Goal: Complete application form

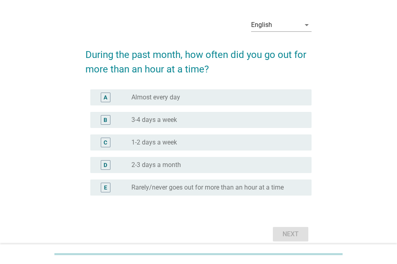
scroll to position [40, 0]
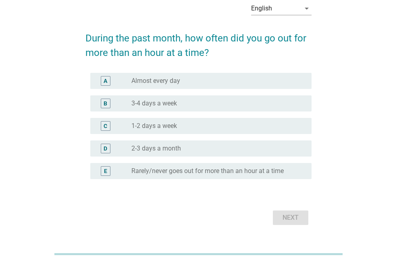
click at [265, 90] on div "A radio_button_unchecked Almost every day" at bounding box center [198, 81] width 226 height 23
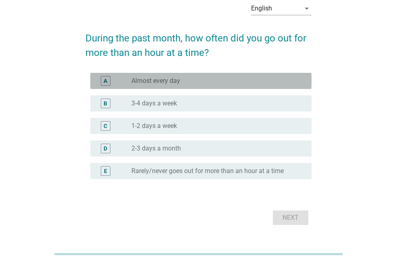
click at [274, 83] on div "radio_button_unchecked Almost every day" at bounding box center [214, 81] width 167 height 8
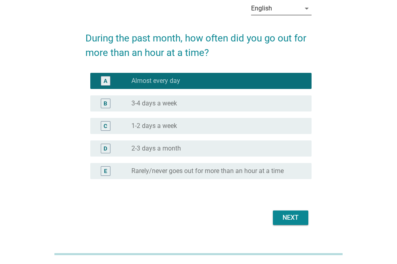
click at [306, 9] on icon "arrow_drop_down" at bounding box center [307, 9] width 10 height 10
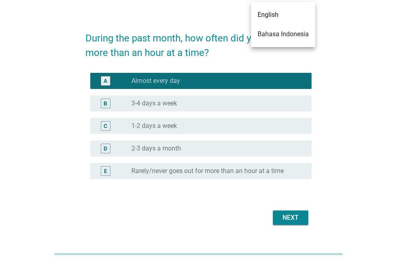
click at [293, 34] on div "Bahasa Indonesia" at bounding box center [282, 34] width 51 height 10
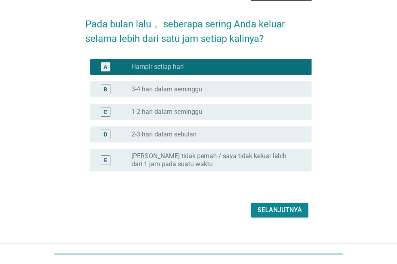
scroll to position [73, 0]
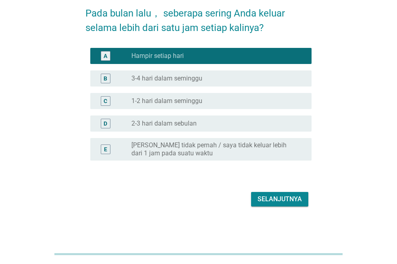
click at [279, 193] on button "Selanjutnya" at bounding box center [279, 199] width 57 height 15
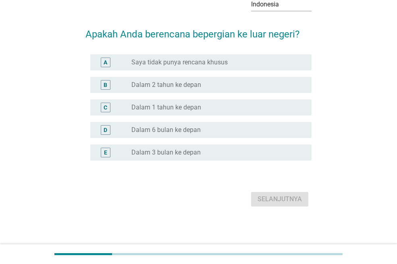
scroll to position [0, 0]
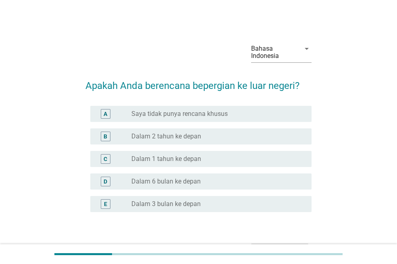
click at [181, 116] on label "Saya tidak punya rencana khusus" at bounding box center [179, 114] width 96 height 8
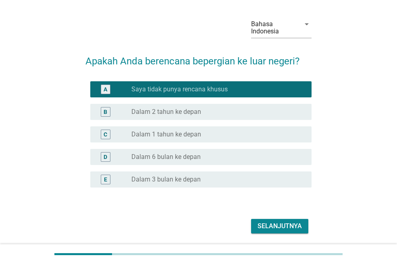
scroll to position [52, 0]
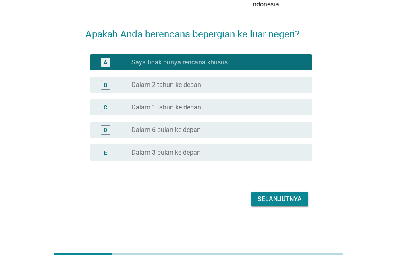
click at [281, 201] on div "Selanjutnya" at bounding box center [279, 200] width 44 height 10
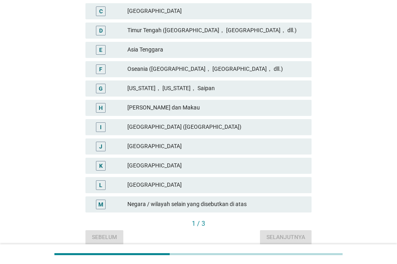
scroll to position [201, 0]
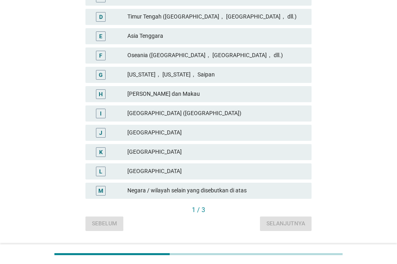
click at [123, 169] on div "L" at bounding box center [109, 172] width 35 height 10
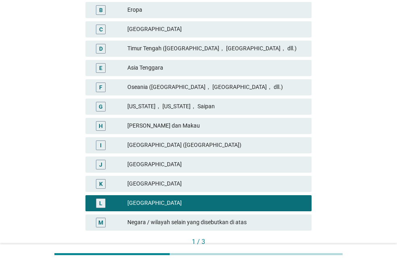
scroll to position [121, 0]
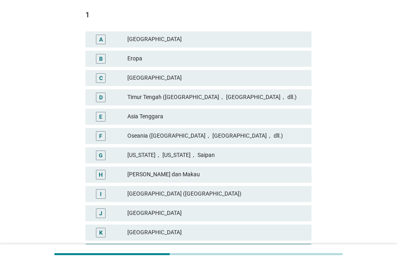
click at [141, 58] on div "Eropa" at bounding box center [216, 59] width 178 height 10
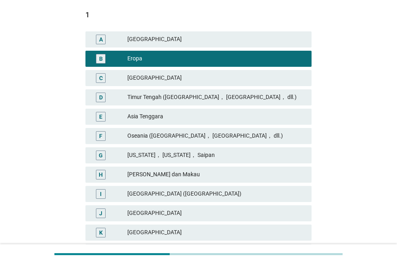
click at [164, 114] on div "Asia Tenggara" at bounding box center [216, 117] width 178 height 10
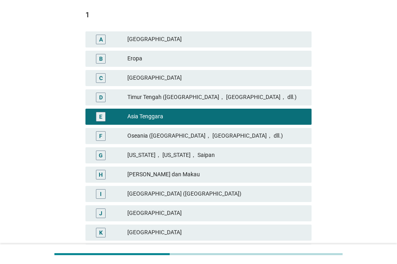
click at [182, 116] on div "Asia Tenggara" at bounding box center [216, 117] width 178 height 10
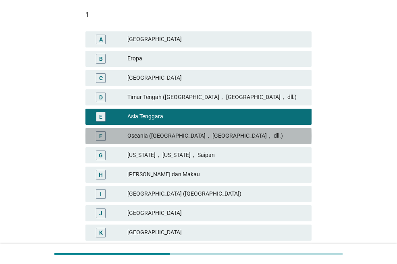
click at [183, 133] on div "Oseania ([GEOGRAPHIC_DATA]， [GEOGRAPHIC_DATA]， dll.)" at bounding box center [216, 136] width 178 height 10
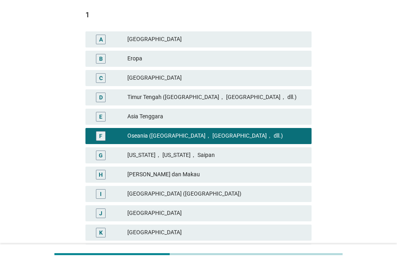
click at [170, 61] on div "Eropa" at bounding box center [216, 59] width 178 height 10
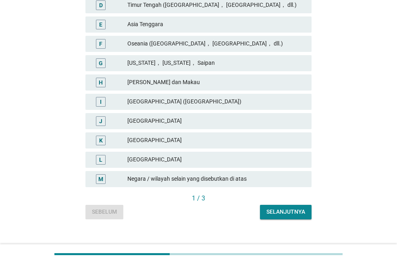
scroll to position [224, 0]
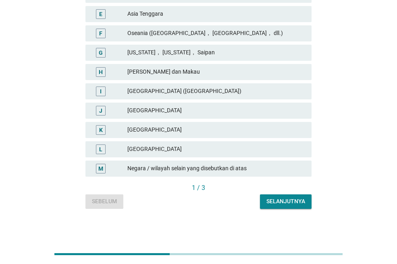
click at [165, 148] on div "[GEOGRAPHIC_DATA]" at bounding box center [216, 150] width 178 height 10
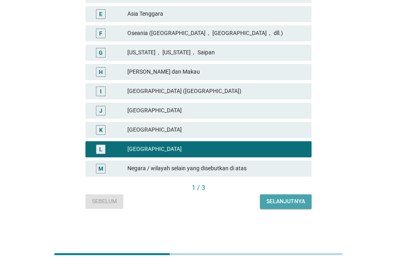
click at [300, 201] on div "Selanjutnya" at bounding box center [285, 201] width 39 height 8
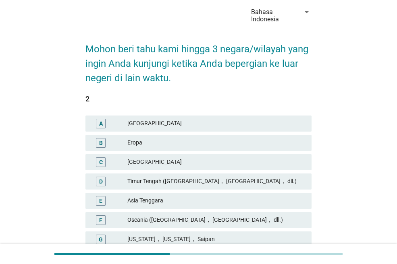
scroll to position [81, 0]
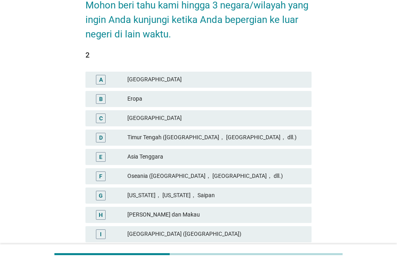
click at [153, 97] on div "Eropa" at bounding box center [216, 99] width 178 height 10
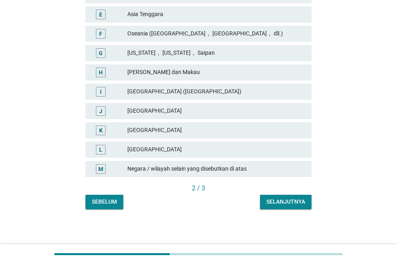
scroll to position [224, 0]
click at [289, 200] on div "Selanjutnya" at bounding box center [285, 201] width 39 height 8
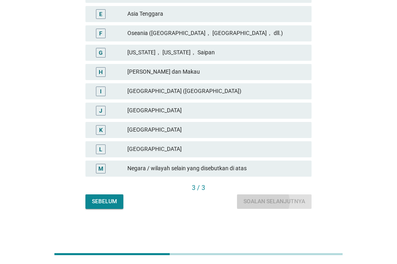
scroll to position [0, 0]
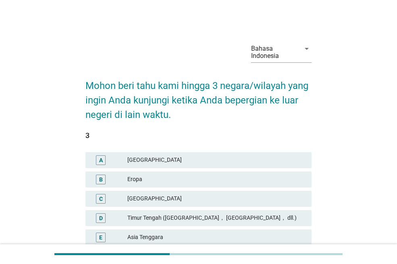
click at [167, 221] on div "Timur Tengah ([GEOGRAPHIC_DATA]， [GEOGRAPHIC_DATA]， dll.)" at bounding box center [216, 219] width 178 height 10
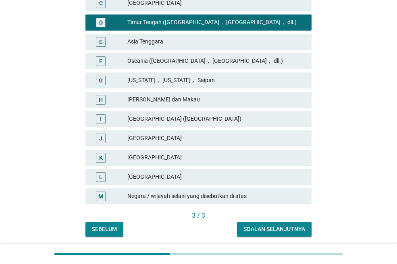
scroll to position [224, 0]
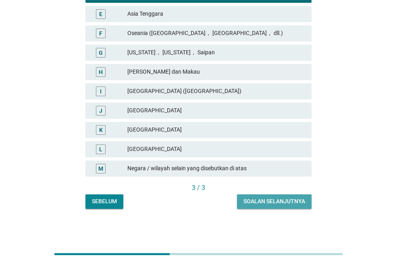
click at [278, 198] on div "Soalan selanjutnya" at bounding box center [274, 201] width 62 height 8
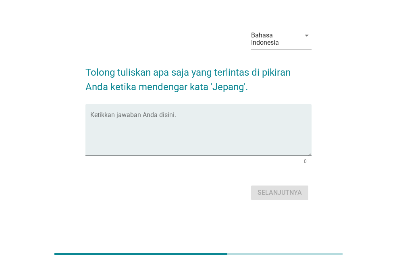
scroll to position [0, 0]
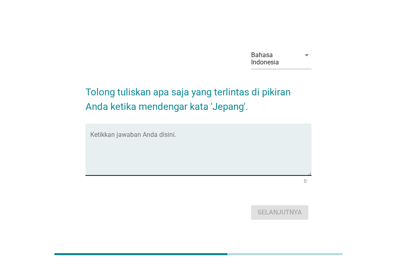
click at [190, 160] on textarea "Ketikkan jawaban Anda disini." at bounding box center [200, 154] width 221 height 42
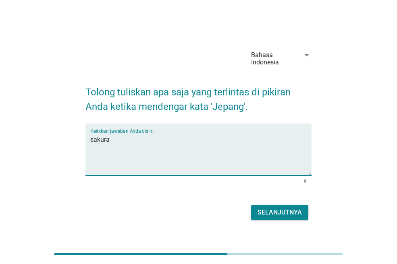
type textarea "sakura"
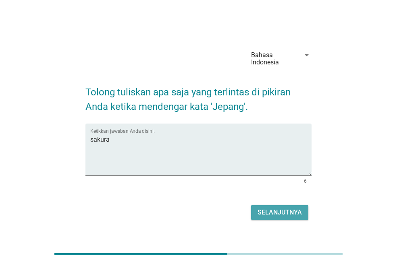
click at [299, 212] on div "Selanjutnya" at bounding box center [279, 213] width 44 height 10
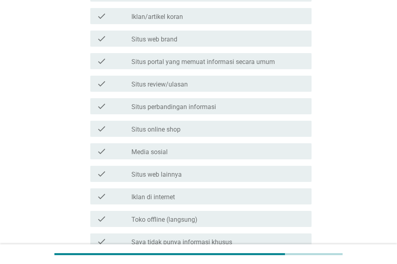
scroll to position [242, 0]
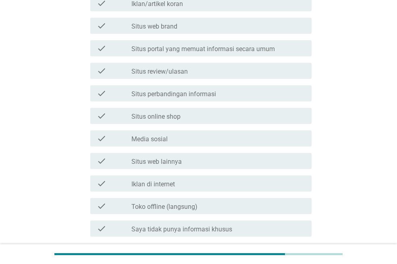
click at [172, 141] on div "check_box_outline_blank Media sosial" at bounding box center [218, 139] width 174 height 10
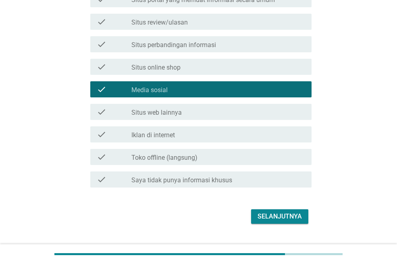
scroll to position [308, 0]
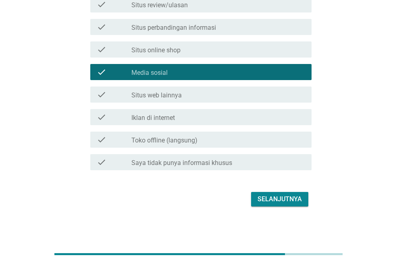
click at [274, 198] on div "Selanjutnya" at bounding box center [279, 200] width 44 height 10
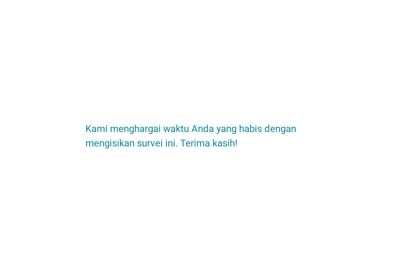
scroll to position [0, 0]
